Goal: Browse casually

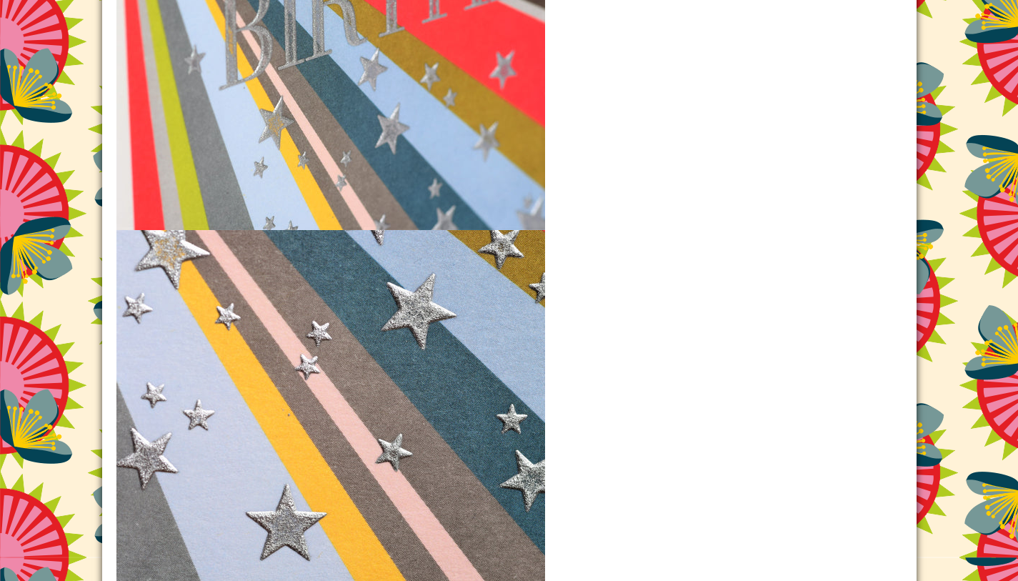
scroll to position [1743, 0]
